Goal: Task Accomplishment & Management: Use online tool/utility

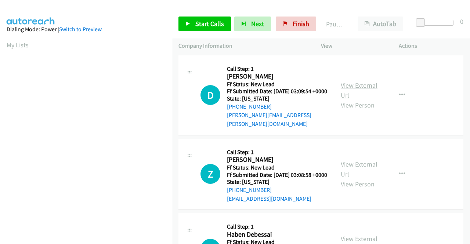
click at [348, 81] on link "View External Url" at bounding box center [359, 90] width 37 height 18
click at [362, 167] on link "View External Url" at bounding box center [359, 169] width 37 height 18
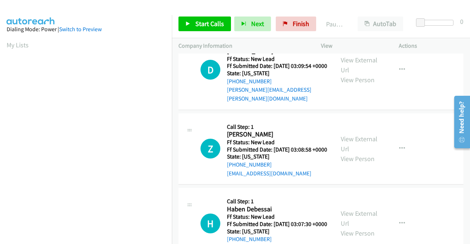
scroll to position [37, 0]
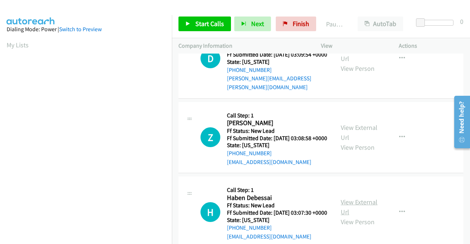
click at [364, 209] on link "View External Url" at bounding box center [359, 207] width 37 height 18
click at [207, 29] on link "Start Calls" at bounding box center [204, 24] width 52 height 15
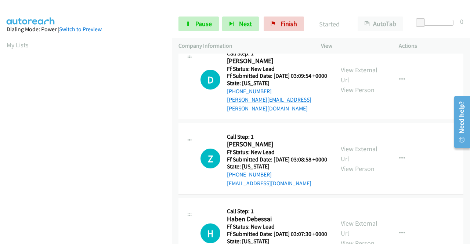
scroll to position [0, 0]
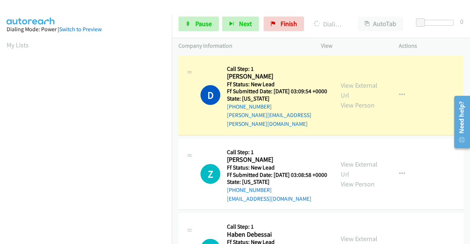
click at [449, 172] on div "Z Callback Scheduled Call Step: 1 [PERSON_NAME] America/New_York Ff Status: New…" at bounding box center [320, 175] width 285 height 72
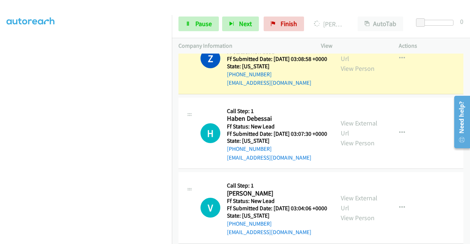
scroll to position [147, 0]
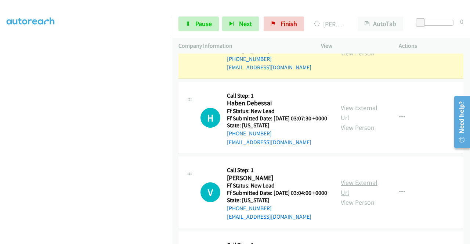
click at [365, 197] on link "View External Url" at bounding box center [359, 187] width 37 height 18
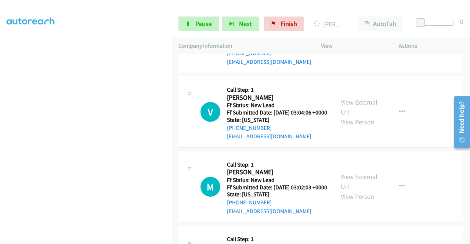
scroll to position [257, 0]
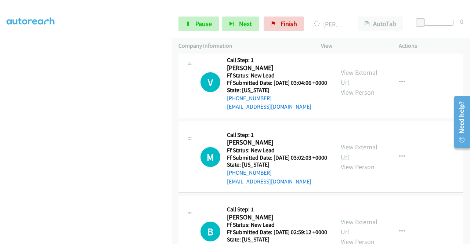
click at [357, 161] on link "View External Url" at bounding box center [359, 152] width 37 height 18
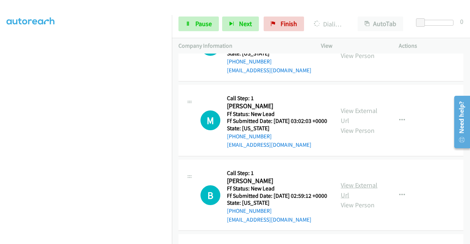
click at [369, 199] on link "View External Url" at bounding box center [359, 190] width 37 height 18
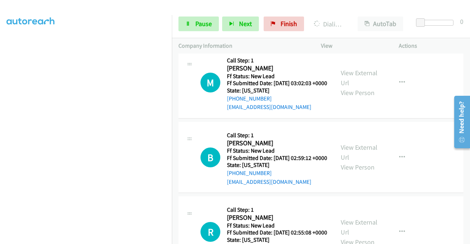
scroll to position [383, 0]
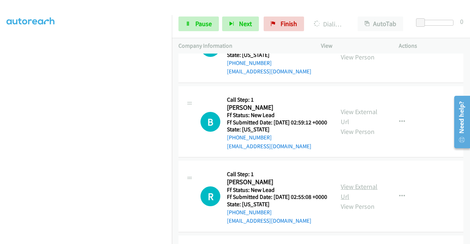
click at [357, 201] on link "View External Url" at bounding box center [359, 191] width 37 height 18
click at [187, 27] on link "Pause" at bounding box center [198, 24] width 40 height 15
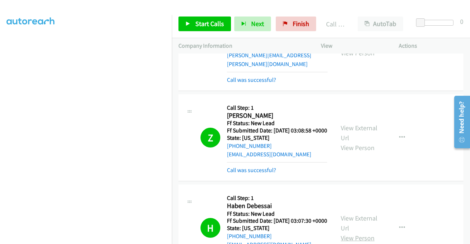
scroll to position [0, 0]
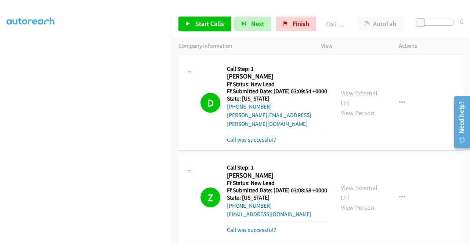
click at [352, 91] on link "View External Url" at bounding box center [359, 98] width 37 height 18
click at [360, 188] on link "View External Url" at bounding box center [359, 193] width 37 height 18
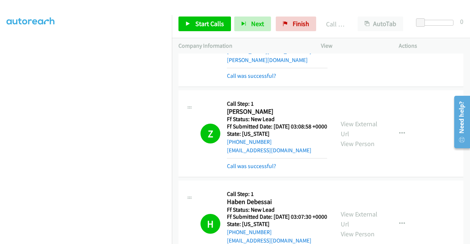
scroll to position [73, 0]
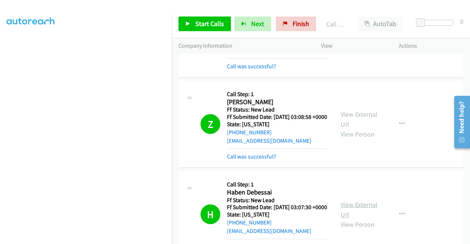
click at [360, 212] on link "View External Url" at bounding box center [359, 209] width 37 height 18
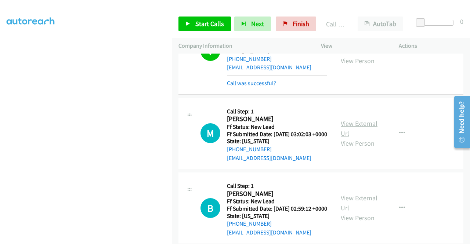
scroll to position [330, 0]
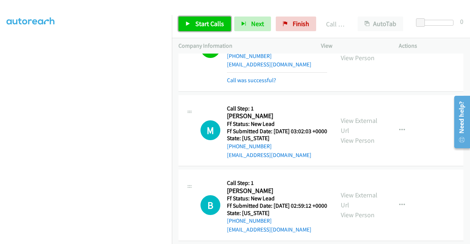
click at [202, 29] on link "Start Calls" at bounding box center [204, 24] width 52 height 15
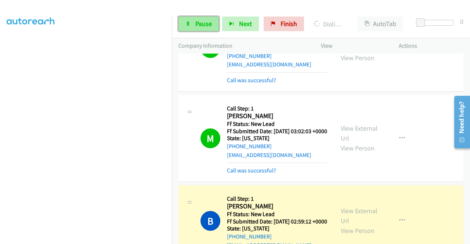
click at [206, 19] on span "Pause" at bounding box center [203, 23] width 17 height 8
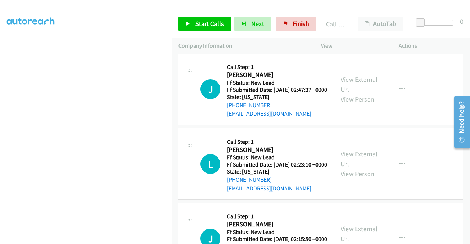
scroll to position [661, 0]
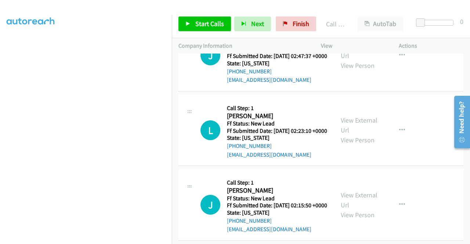
click at [426, 141] on td "L Callback Scheduled Call Step: 1 [PERSON_NAME] America/New_York Ff Status: New…" at bounding box center [321, 130] width 298 height 75
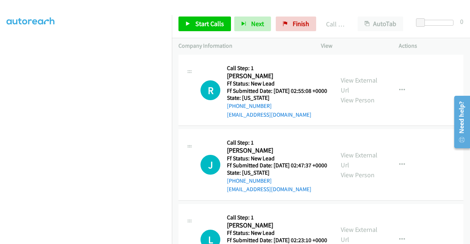
scroll to position [551, 0]
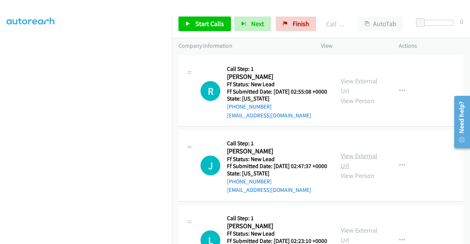
click at [355, 170] on link "View External Url" at bounding box center [359, 161] width 37 height 18
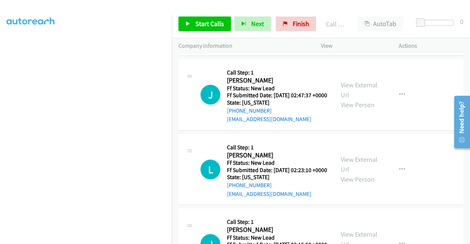
scroll to position [624, 0]
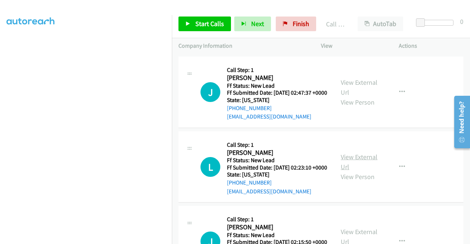
click at [358, 171] on link "View External Url" at bounding box center [359, 162] width 37 height 18
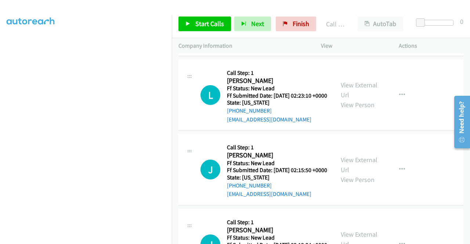
scroll to position [698, 0]
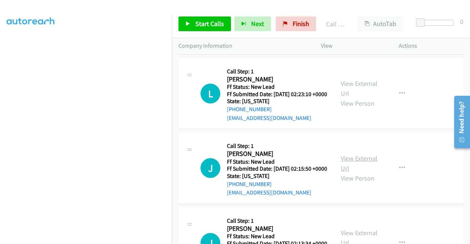
click at [359, 173] on link "View External Url" at bounding box center [359, 163] width 37 height 18
click at [206, 24] on span "Start Calls" at bounding box center [209, 23] width 29 height 8
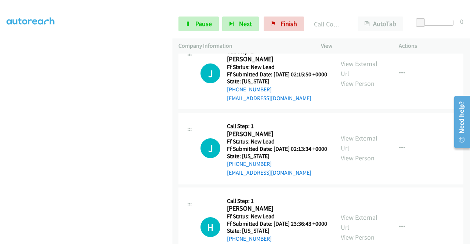
scroll to position [844, 0]
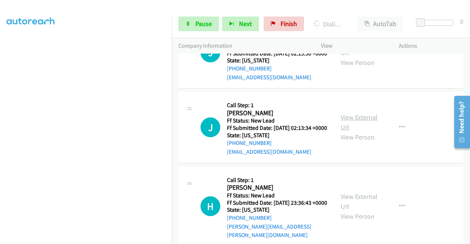
click at [367, 131] on link "View External Url" at bounding box center [359, 122] width 37 height 18
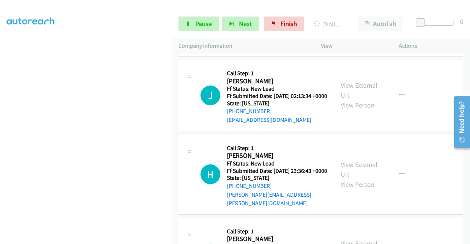
scroll to position [918, 0]
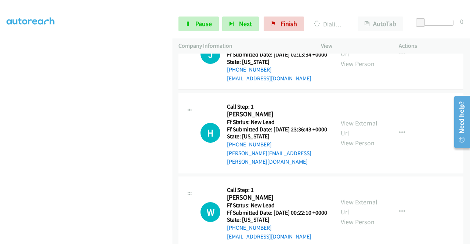
click at [358, 137] on link "View External Url" at bounding box center [359, 128] width 37 height 18
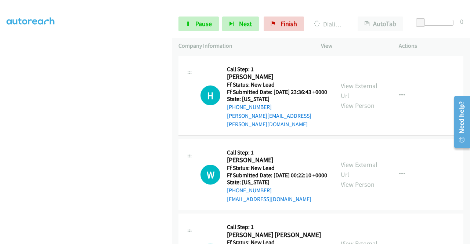
scroll to position [991, 0]
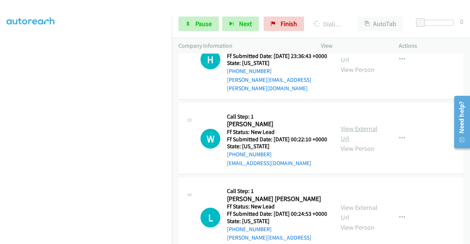
click at [355, 143] on link "View External Url" at bounding box center [359, 133] width 37 height 18
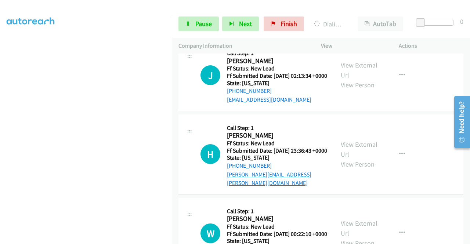
scroll to position [881, 0]
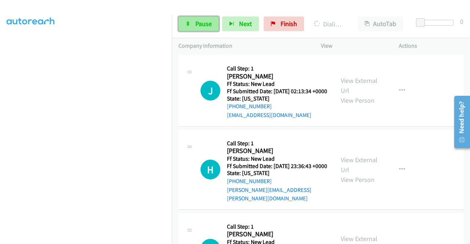
click at [191, 28] on link "Pause" at bounding box center [198, 24] width 40 height 15
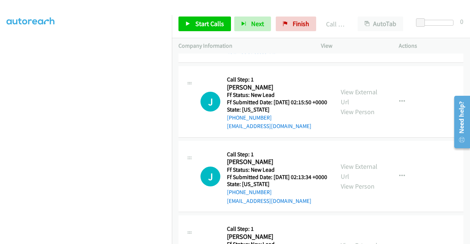
scroll to position [844, 0]
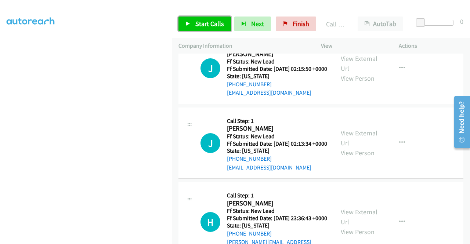
click at [206, 29] on link "Start Calls" at bounding box center [204, 24] width 52 height 15
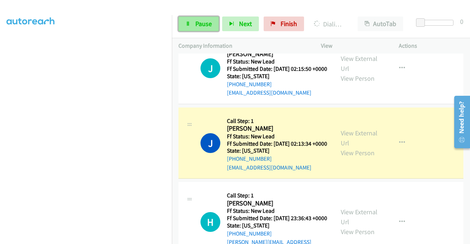
click at [205, 23] on span "Pause" at bounding box center [203, 23] width 17 height 8
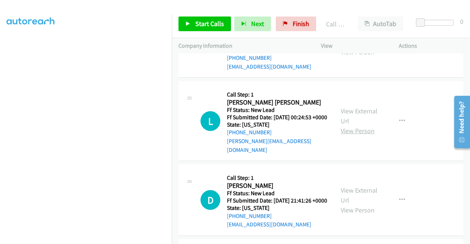
scroll to position [1138, 0]
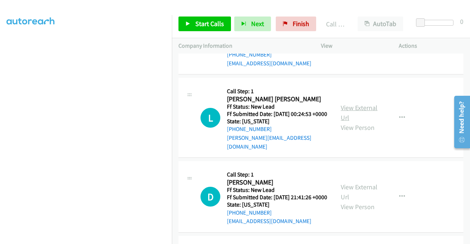
click at [350, 122] on link "View External Url" at bounding box center [359, 113] width 37 height 18
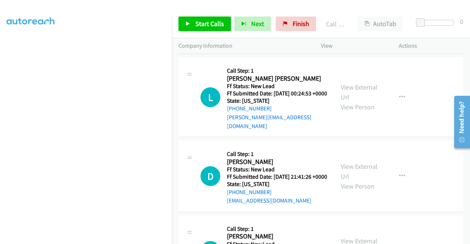
scroll to position [1212, 0]
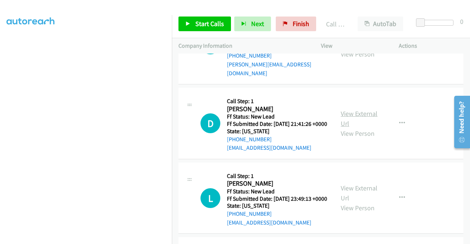
click at [353, 128] on link "View External Url" at bounding box center [359, 118] width 37 height 18
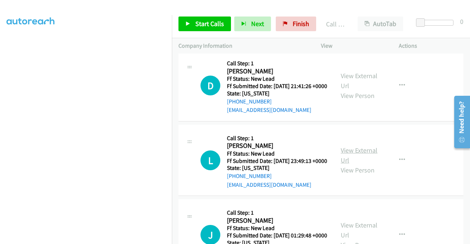
scroll to position [1285, 0]
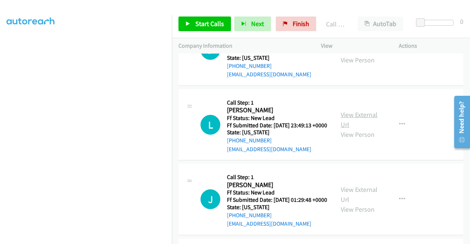
click at [342, 129] on link "View External Url" at bounding box center [359, 120] width 37 height 18
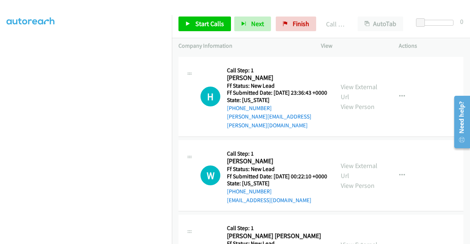
scroll to position [991, 0]
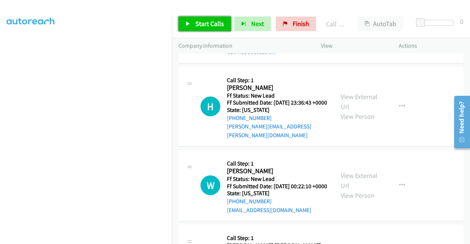
click at [203, 25] on span "Start Calls" at bounding box center [209, 23] width 29 height 8
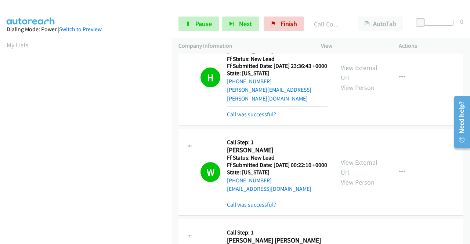
scroll to position [167, 0]
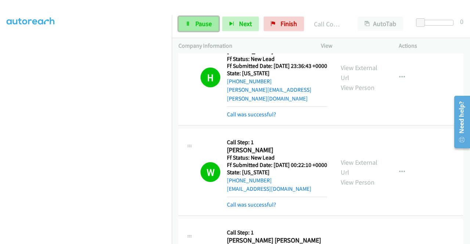
click at [196, 21] on span "Pause" at bounding box center [203, 23] width 17 height 8
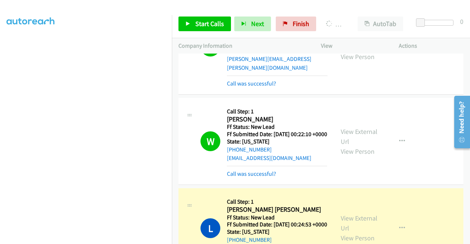
scroll to position [1101, 0]
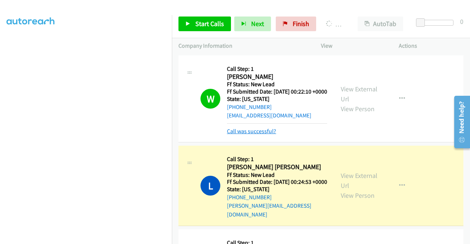
click at [258, 135] on link "Call was successful?" at bounding box center [251, 131] width 49 height 7
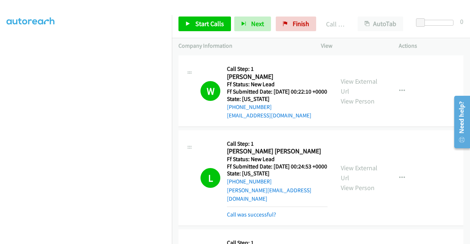
click at [196, 31] on div "Start Calls Pause Next Finish Call Completed AutoTab AutoTab 0" at bounding box center [321, 24] width 298 height 28
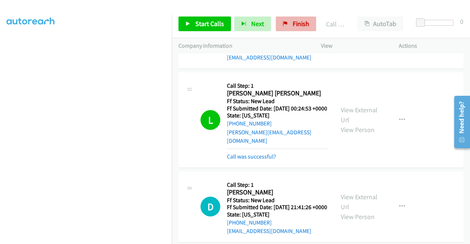
scroll to position [1248, 0]
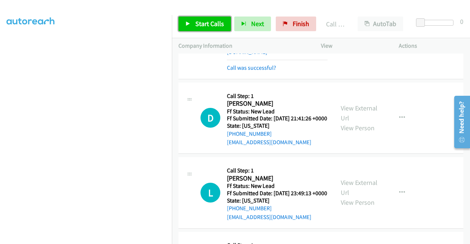
click at [211, 22] on span "Start Calls" at bounding box center [209, 23] width 29 height 8
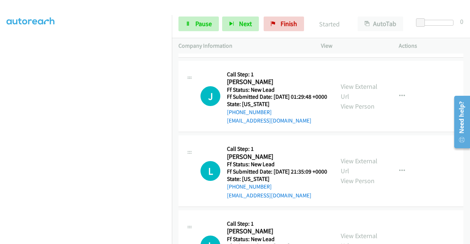
scroll to position [1432, 0]
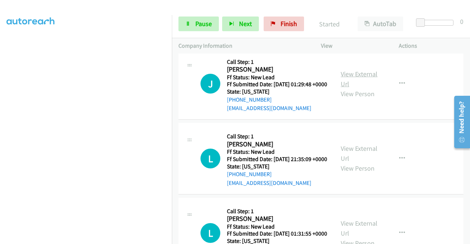
click at [351, 88] on link "View External Url" at bounding box center [359, 79] width 37 height 18
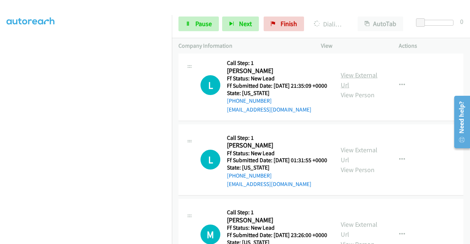
click at [358, 89] on link "View External Url" at bounding box center [359, 80] width 37 height 18
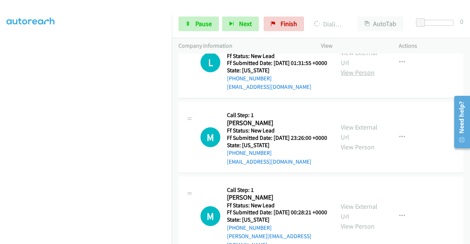
scroll to position [1615, 0]
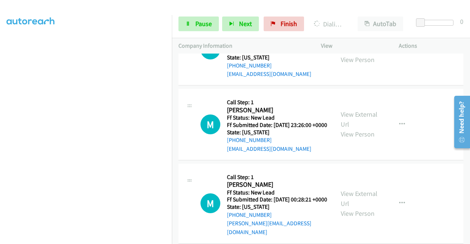
click at [358, 54] on link "View External Url" at bounding box center [359, 45] width 37 height 18
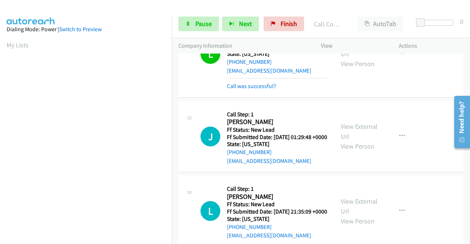
scroll to position [167, 0]
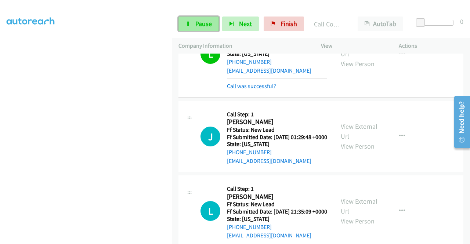
click at [210, 21] on span "Pause" at bounding box center [203, 23] width 17 height 8
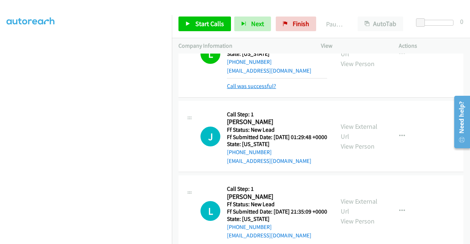
click at [264, 90] on link "Call was successful?" at bounding box center [251, 86] width 49 height 7
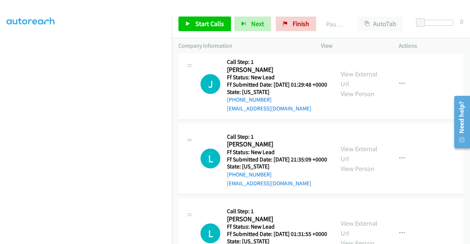
scroll to position [1484, 0]
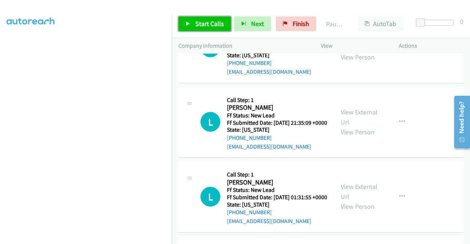
click at [198, 23] on span "Start Calls" at bounding box center [209, 23] width 29 height 8
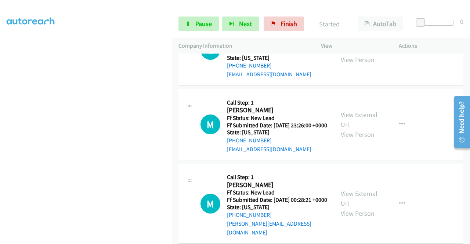
scroll to position [1631, 0]
click at [355, 140] on div "View External Url View Person" at bounding box center [360, 125] width 38 height 30
click at [354, 129] on link "View External Url" at bounding box center [359, 120] width 37 height 18
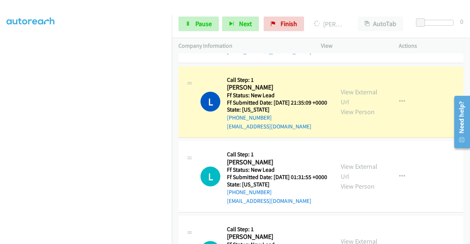
scroll to position [1521, 0]
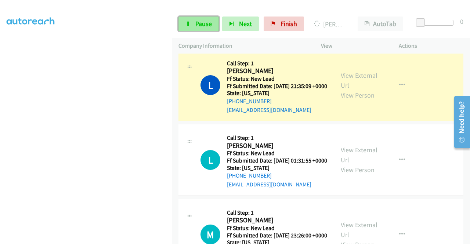
click at [200, 25] on span "Pause" at bounding box center [203, 23] width 17 height 8
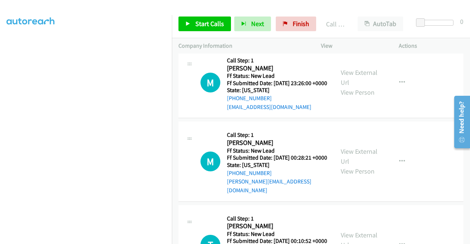
scroll to position [21, 0]
click at [209, 24] on span "Start Calls" at bounding box center [209, 23] width 29 height 8
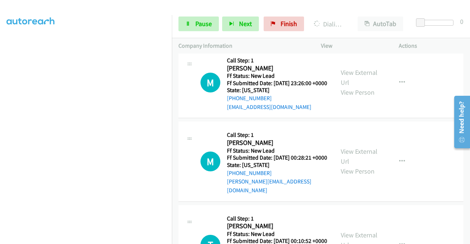
scroll to position [167, 0]
click at [201, 26] on span "Pause" at bounding box center [203, 23] width 17 height 8
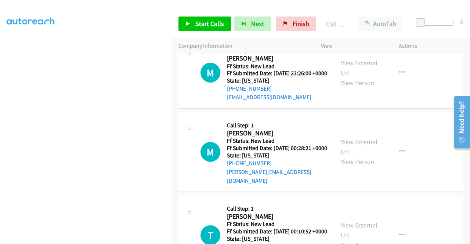
scroll to position [1741, 0]
